Goal: Task Accomplishment & Management: Manage account settings

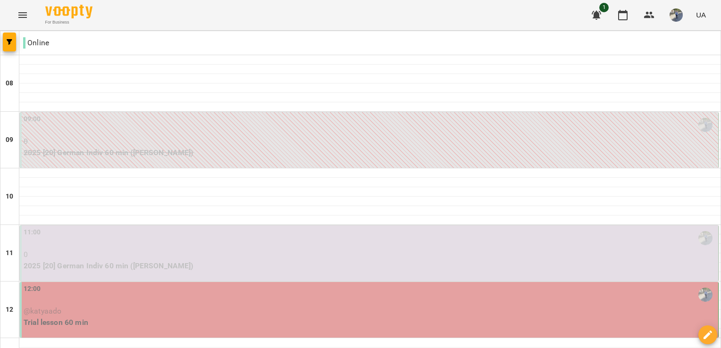
scroll to position [135, 0]
click at [254, 306] on p "@katyaado" at bounding box center [370, 311] width 693 height 11
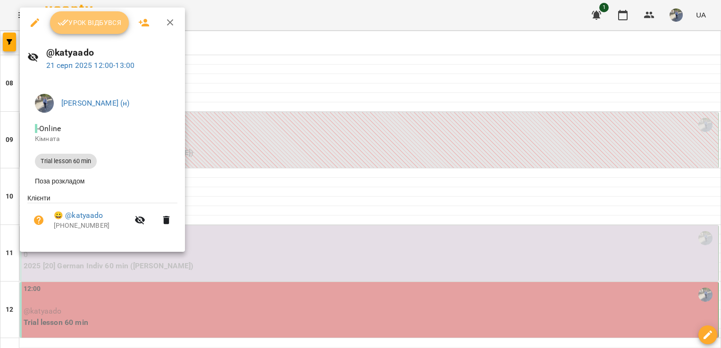
click at [104, 25] on span "Урок відбувся" at bounding box center [90, 22] width 64 height 11
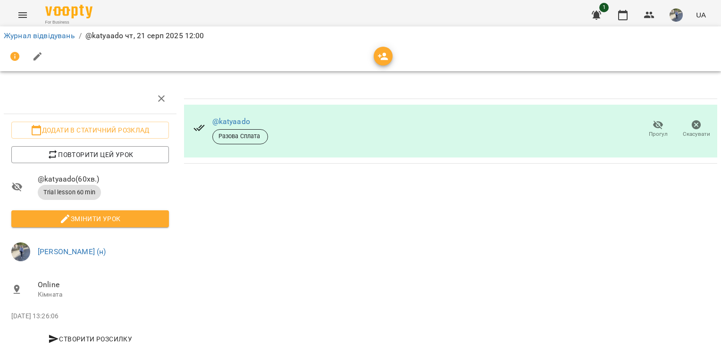
click at [483, 273] on div "@katyaado Разова Сплата Прогул Скасувати" at bounding box center [450, 248] width 541 height 337
click at [24, 17] on icon "Menu" at bounding box center [22, 14] width 11 height 11
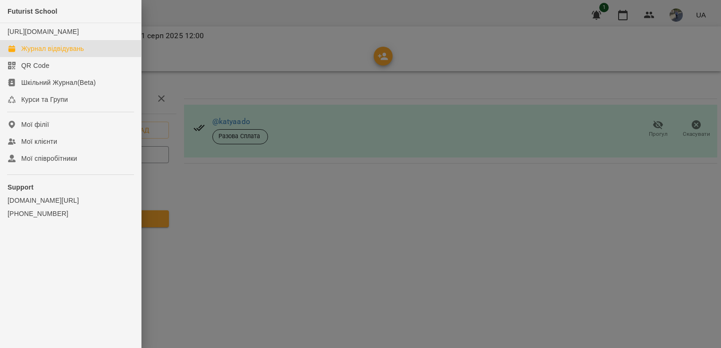
click at [47, 53] on div "Журнал відвідувань" at bounding box center [52, 48] width 63 height 9
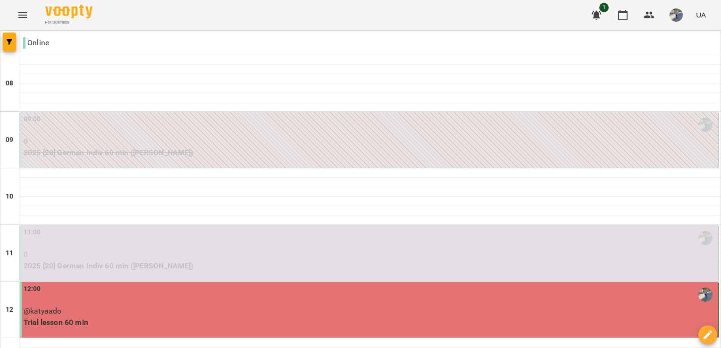
scroll to position [145, 0]
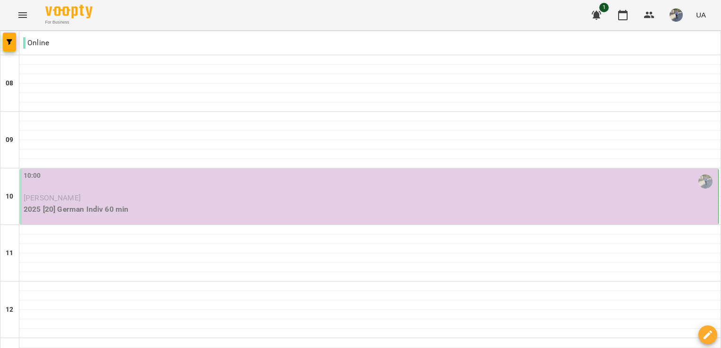
scroll to position [0, 0]
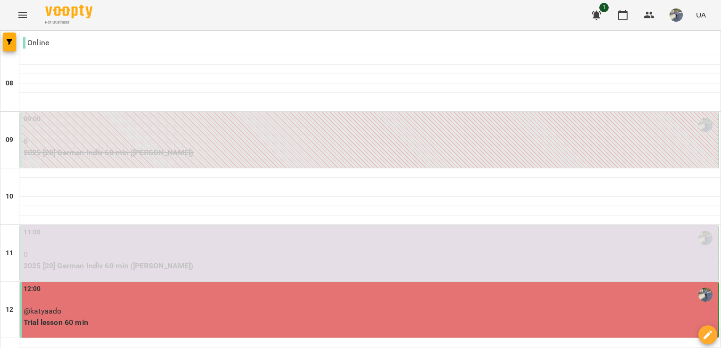
click at [455, 231] on div "11:00" at bounding box center [370, 239] width 693 height 22
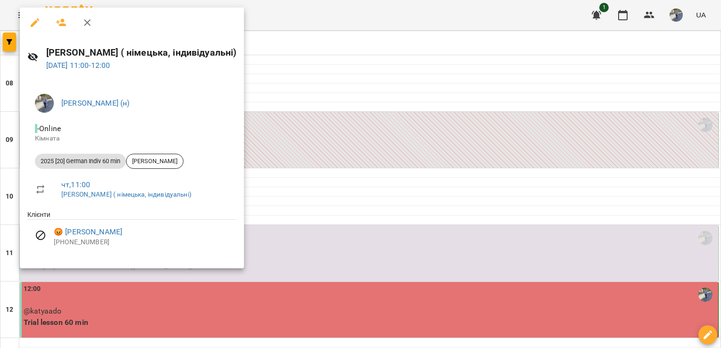
click at [719, 68] on div at bounding box center [360, 174] width 721 height 348
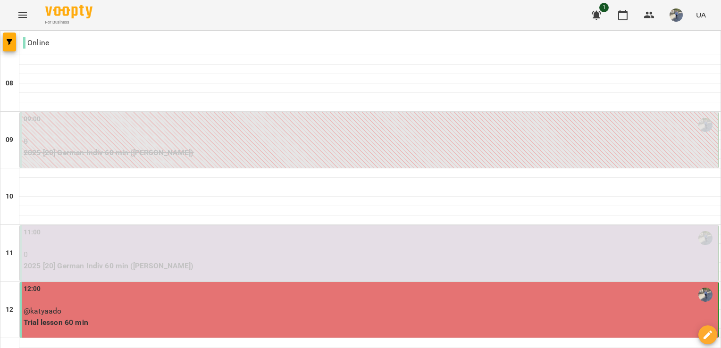
scroll to position [148, 0]
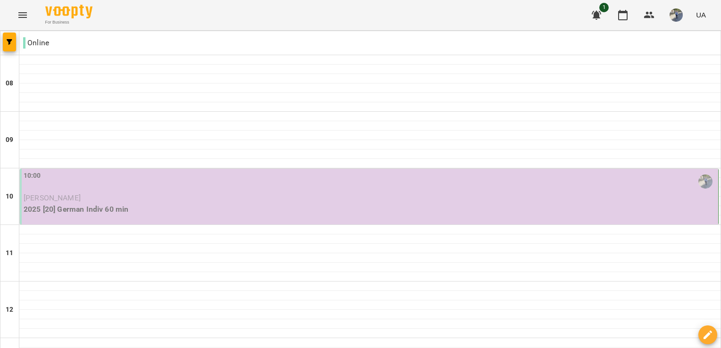
scroll to position [20, 0]
click at [676, 15] on img "button" at bounding box center [676, 14] width 13 height 13
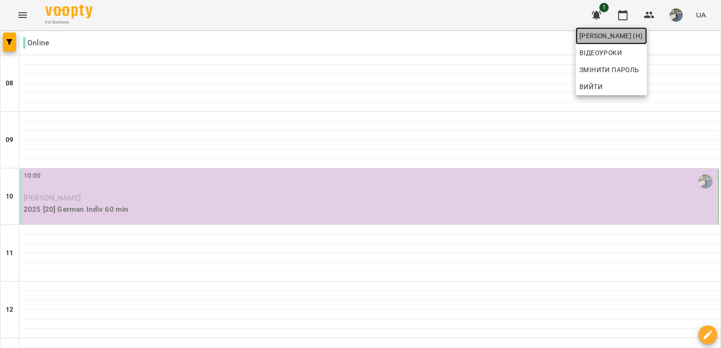
click at [618, 34] on span "[PERSON_NAME] (н)" at bounding box center [612, 35] width 64 height 11
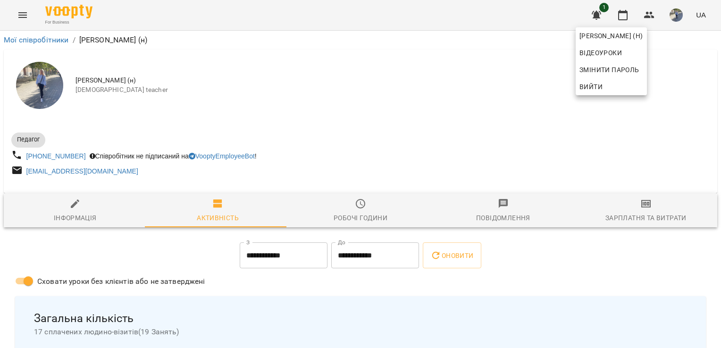
click at [24, 16] on div at bounding box center [360, 174] width 721 height 348
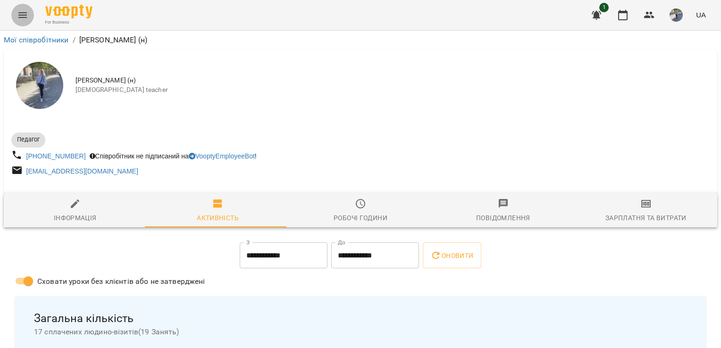
click at [24, 16] on icon "Menu" at bounding box center [22, 14] width 11 height 11
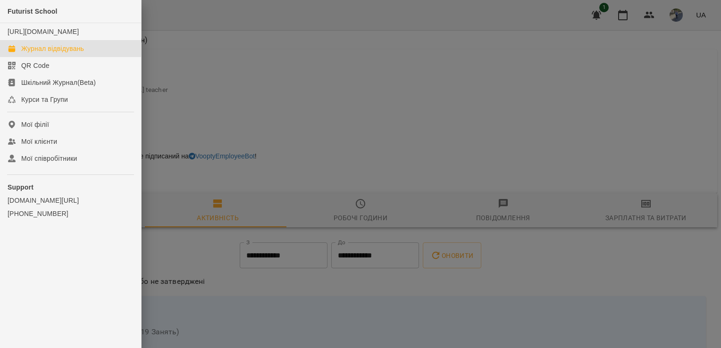
click at [58, 53] on div "Журнал відвідувань" at bounding box center [52, 48] width 63 height 9
